Goal: Find specific page/section: Find specific page/section

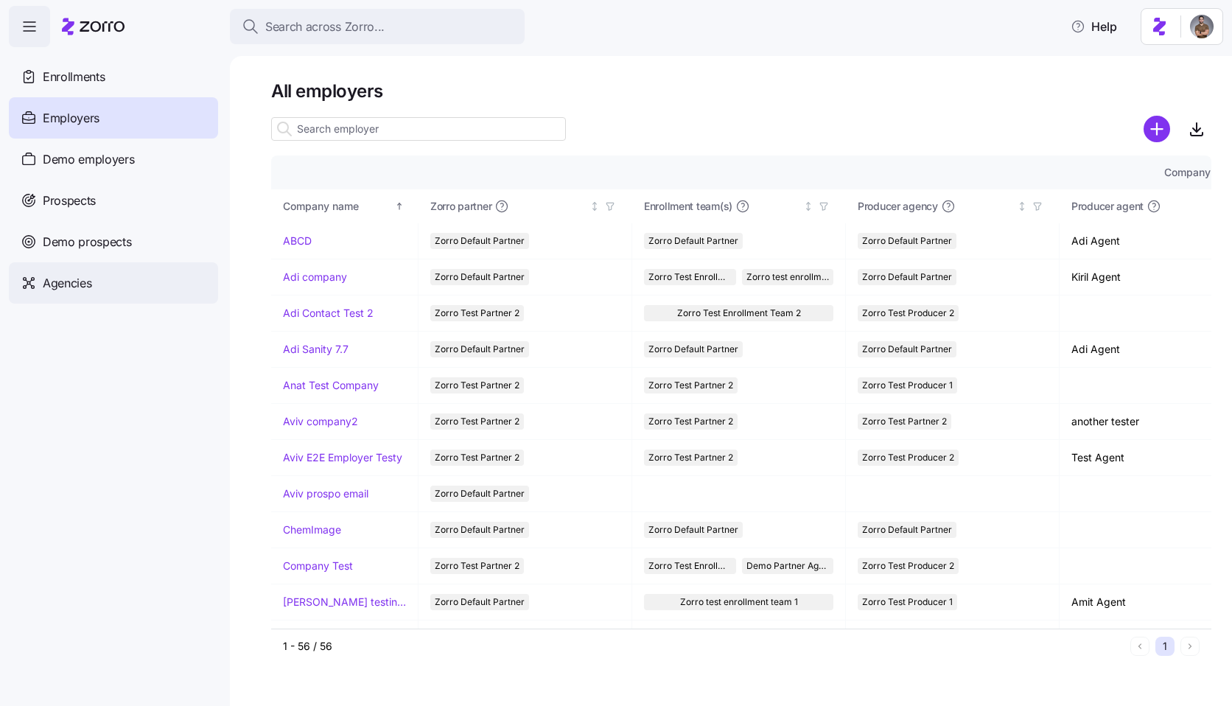
click at [62, 278] on span "Agencies" at bounding box center [67, 283] width 49 height 18
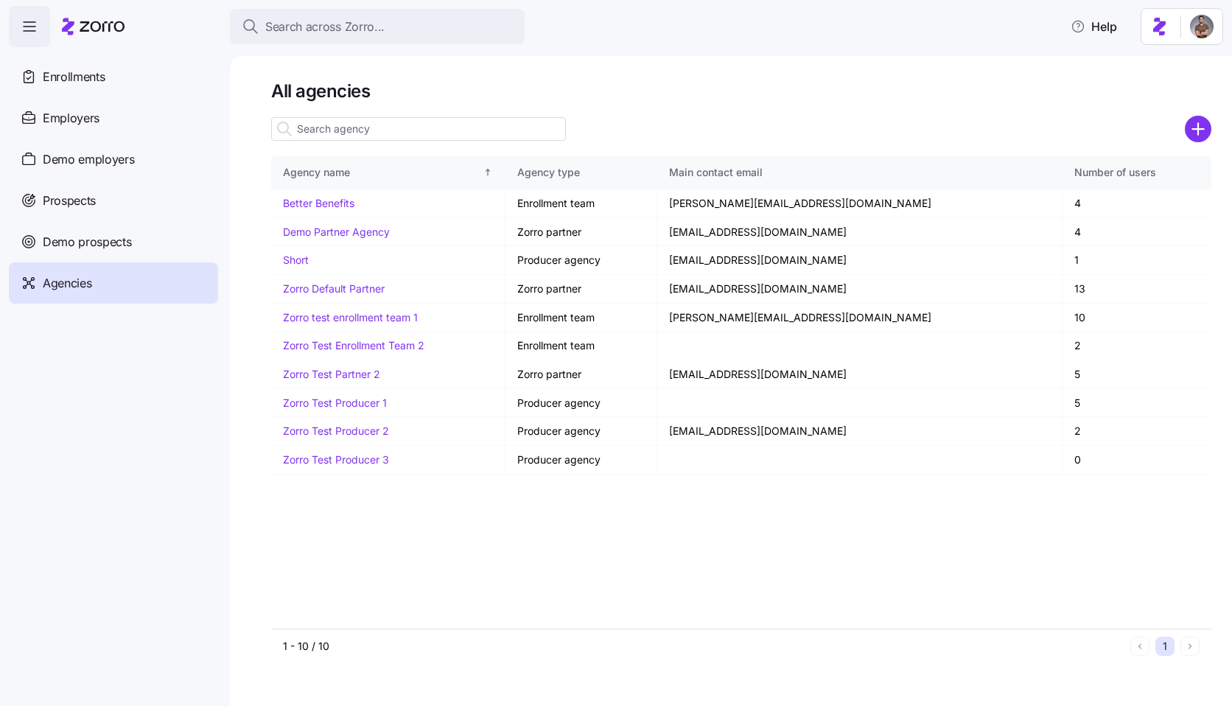
click at [444, 133] on input at bounding box center [418, 129] width 295 height 24
click at [429, 42] on button "Search across Zorro..." at bounding box center [377, 26] width 295 height 35
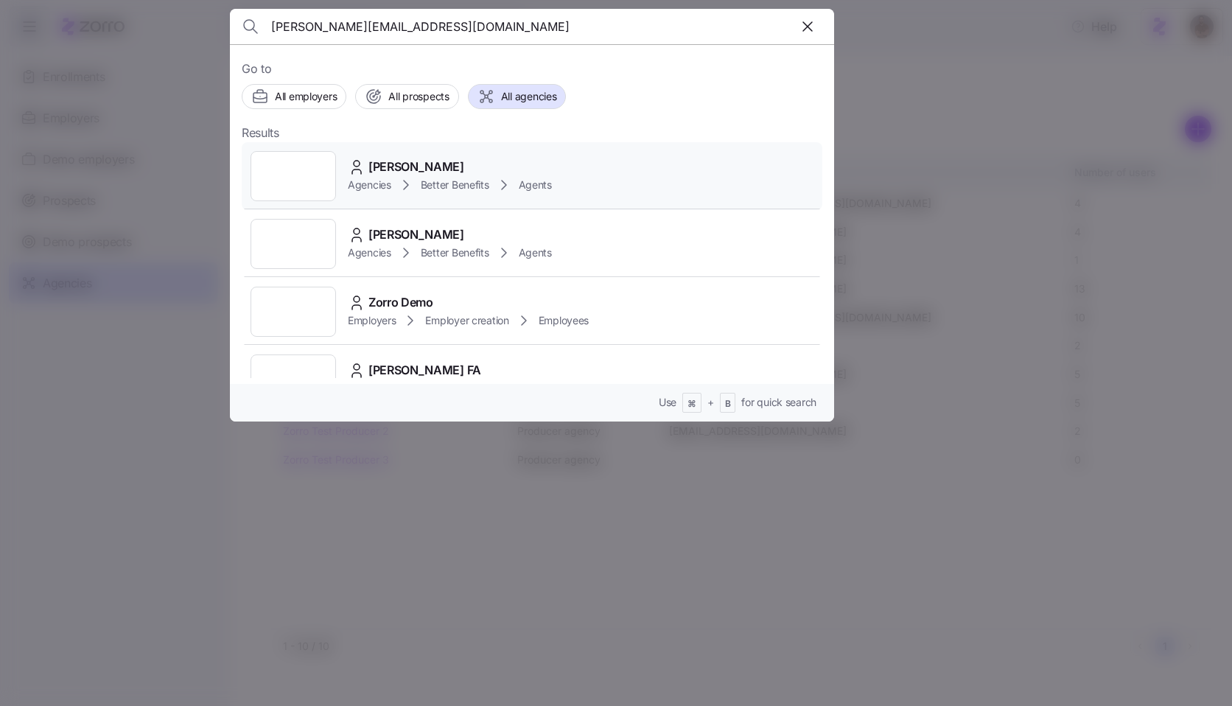
type input "[PERSON_NAME][EMAIL_ADDRESS][DOMAIN_NAME]"
click at [581, 158] on div "Maya Perl Agencies Better Benefits Agents" at bounding box center [532, 176] width 581 height 68
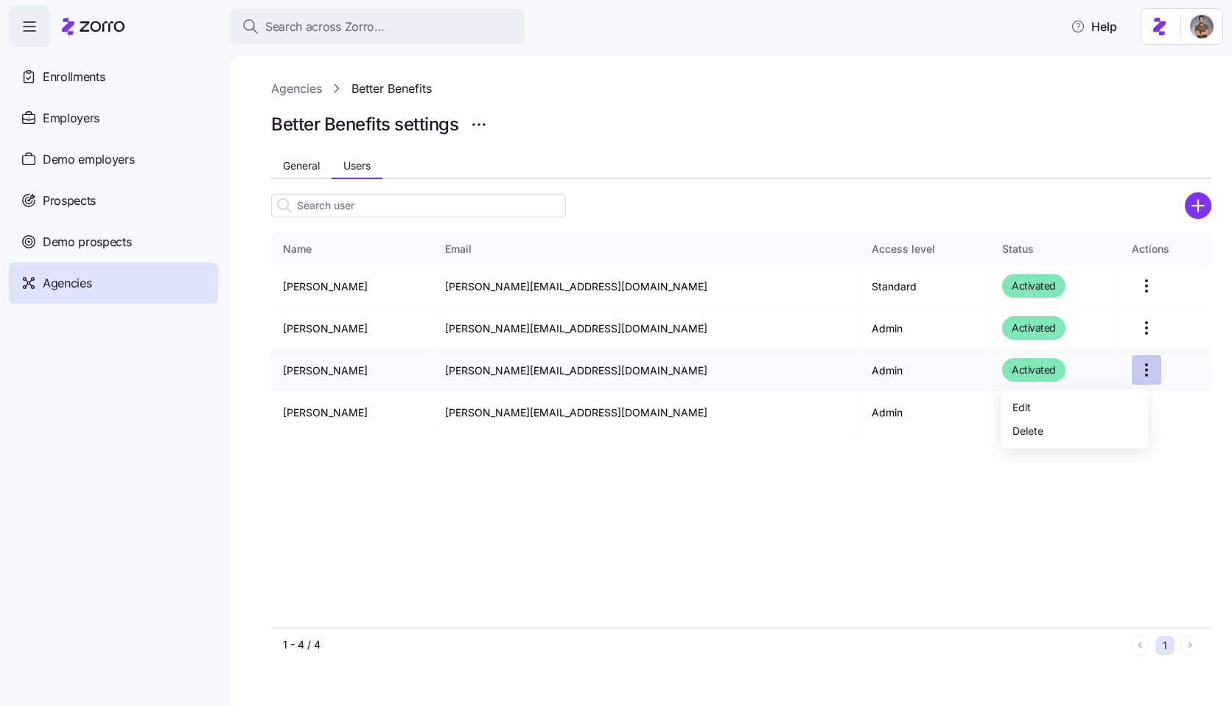
click at [1133, 366] on html "Search across Zorro... Help Enrollments Employers Demo employers Prospects Demo…" at bounding box center [616, 348] width 1232 height 697
click at [506, 361] on html "Search across Zorro... Help Enrollments Employers Demo employers Prospects Demo…" at bounding box center [616, 348] width 1232 height 697
click at [1130, 378] on html "Search across Zorro... Help Enrollments Employers Demo employers Prospects Demo…" at bounding box center [616, 348] width 1232 height 697
click at [1077, 404] on div "Edit" at bounding box center [1075, 407] width 136 height 24
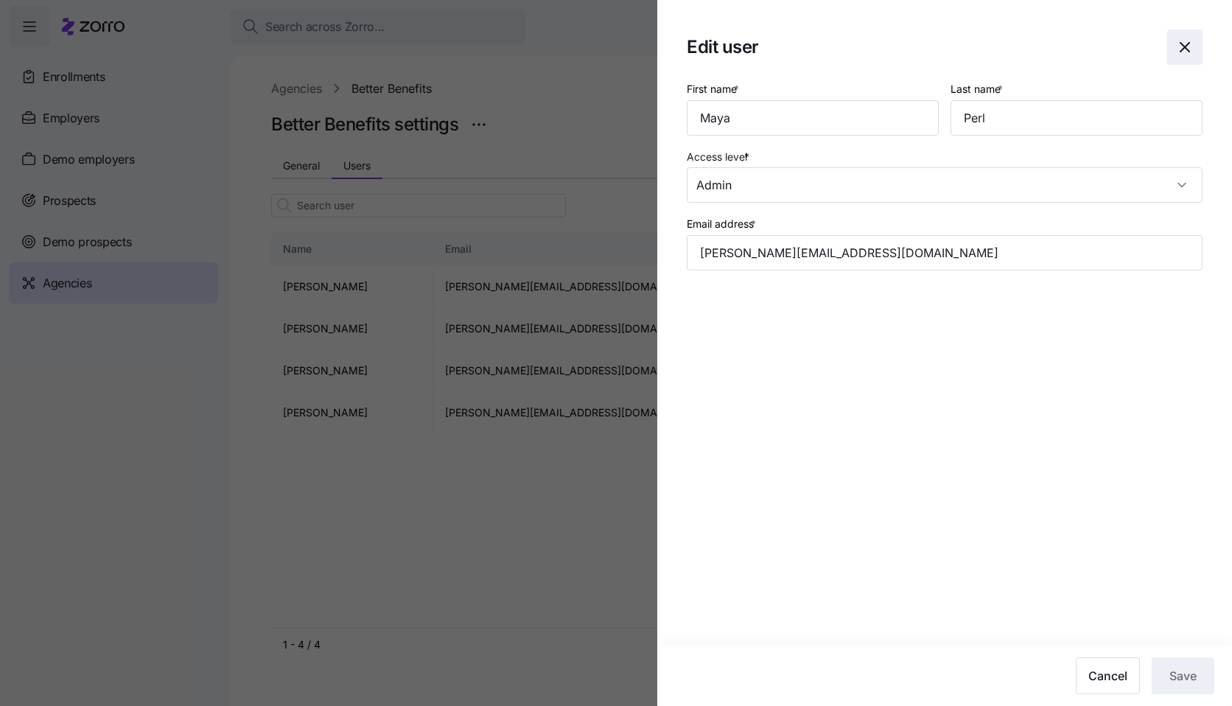
click at [1188, 46] on icon "button" at bounding box center [1185, 47] width 18 height 18
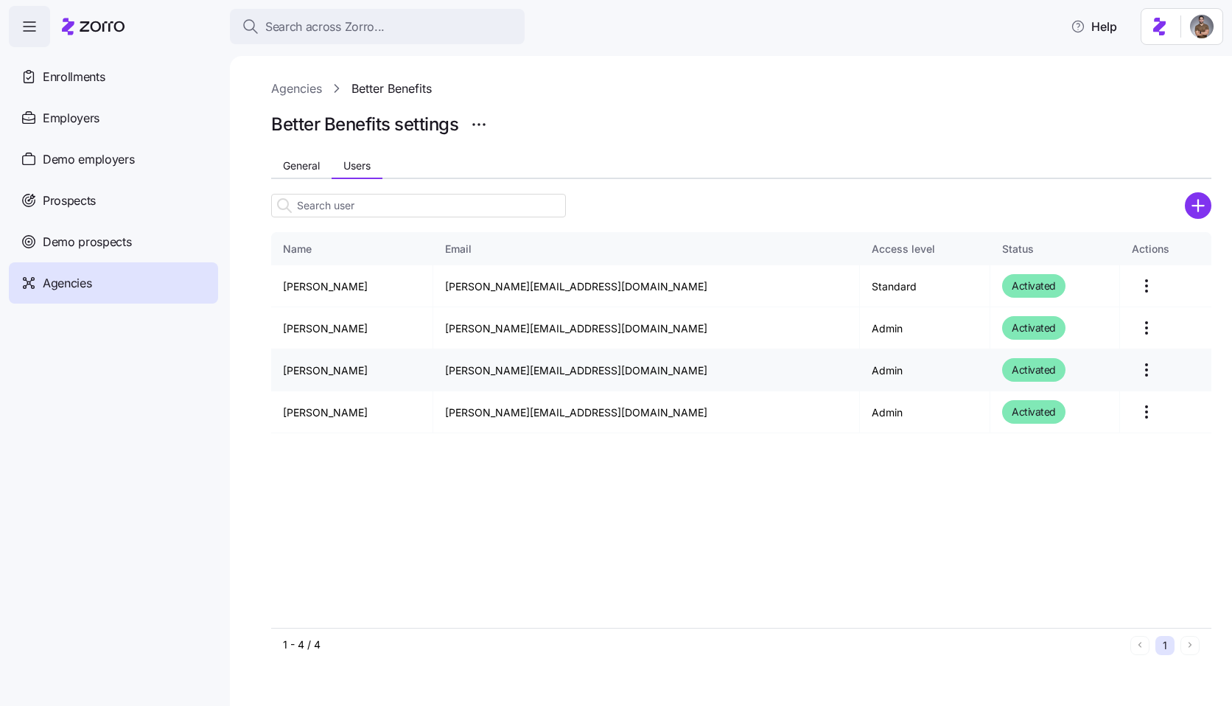
click at [1137, 370] on html "Search across Zorro... Help Enrollments Employers Demo employers Prospects Demo…" at bounding box center [616, 348] width 1232 height 697
click at [925, 146] on html "Search across Zorro... Help Enrollments Employers Demo employers Prospects Demo…" at bounding box center [616, 348] width 1232 height 697
